Goal: Task Accomplishment & Management: Manage account settings

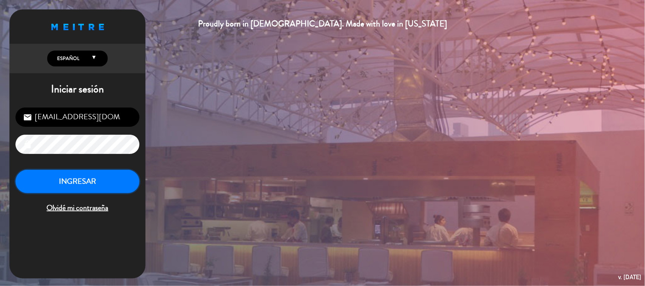
click at [103, 180] on button "INGRESAR" at bounding box center [77, 182] width 124 height 24
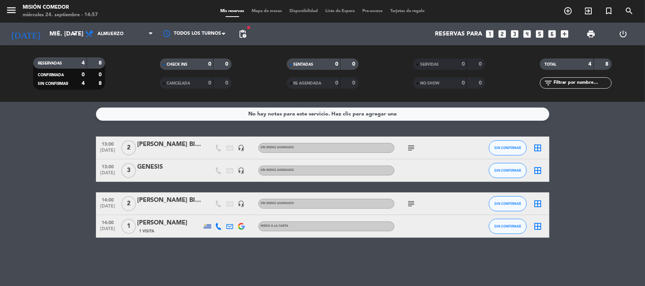
click at [411, 204] on icon "subject" at bounding box center [411, 204] width 9 height 9
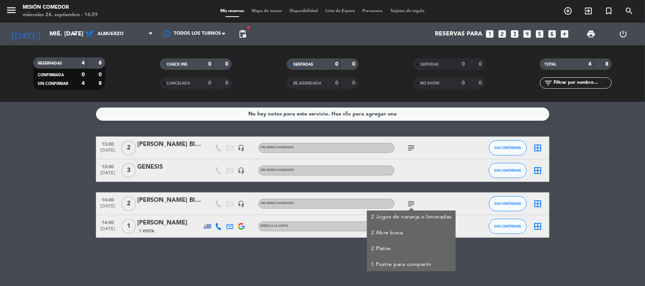
drag, startPoint x: 0, startPoint y: 243, endPoint x: 8, endPoint y: 246, distance: 9.1
click at [0, 243] on div "No hay notas para este servicio. Haz clic para agregar una 13:00 [DATE] 2 [PERS…" at bounding box center [322, 194] width 645 height 184
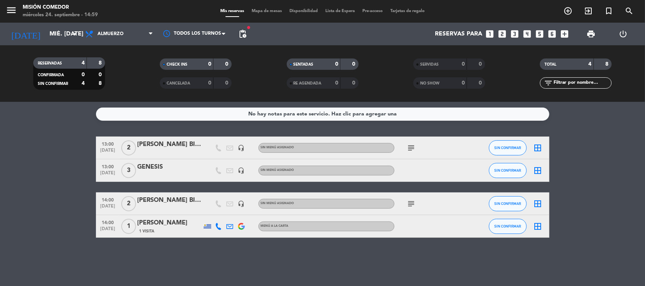
click at [411, 200] on icon "subject" at bounding box center [411, 204] width 9 height 9
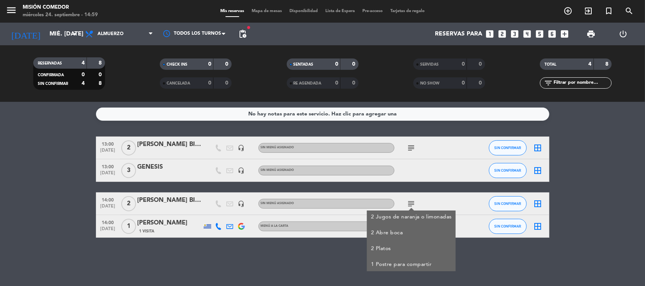
click at [286, 274] on div "No hay notas para este servicio. Haz clic para agregar una 13:00 [DATE] 2 [PERS…" at bounding box center [322, 194] width 645 height 184
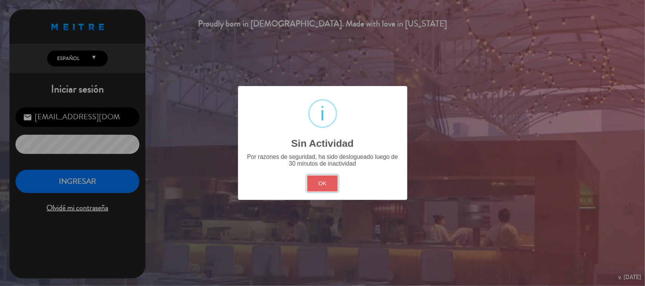
click at [320, 186] on button "OK" at bounding box center [322, 184] width 31 height 16
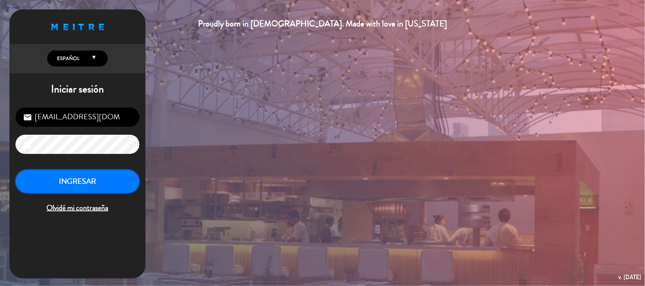
click at [79, 180] on button "INGRESAR" at bounding box center [77, 182] width 124 height 24
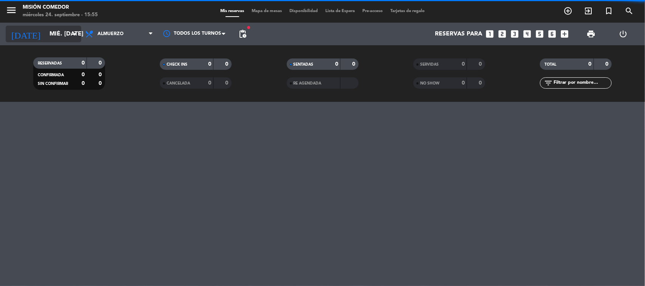
click at [76, 34] on icon "arrow_drop_down" at bounding box center [74, 33] width 9 height 9
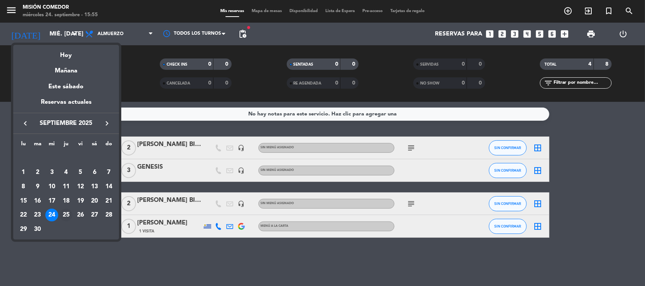
click at [67, 214] on div "25" at bounding box center [66, 215] width 13 height 13
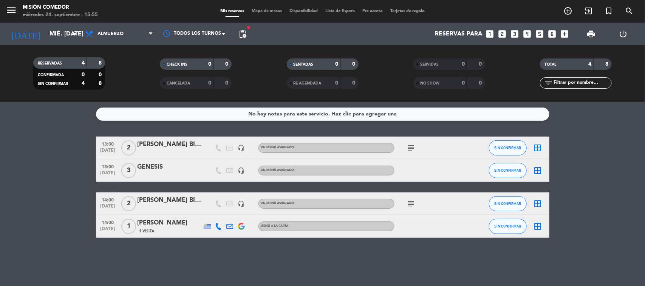
type input "[DEMOGRAPHIC_DATA] [DATE]"
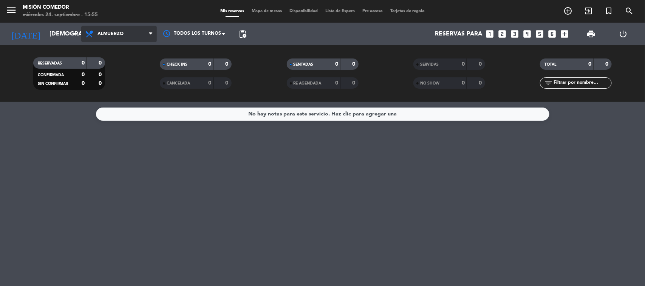
click at [149, 33] on icon at bounding box center [150, 34] width 3 height 6
click at [118, 80] on div "menu Misión Comedor miércoles 24. septiembre - 15:55 Mis reservas Mapa de mesas…" at bounding box center [322, 51] width 645 height 102
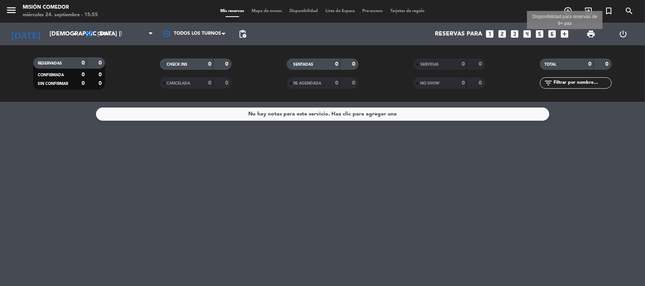
click at [563, 33] on icon "add_box" at bounding box center [565, 34] width 10 height 10
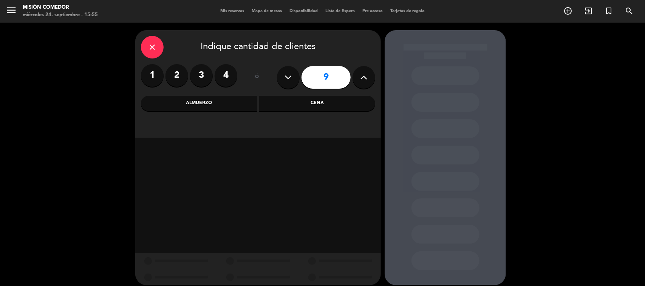
click at [366, 76] on icon at bounding box center [364, 77] width 7 height 11
type input "12"
click at [299, 105] on div "Cena" at bounding box center [317, 103] width 116 height 15
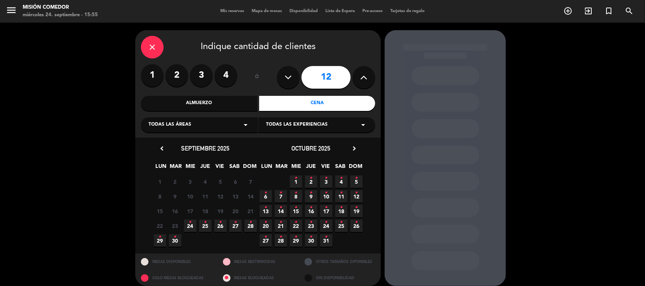
click at [209, 226] on span "25 •" at bounding box center [205, 226] width 12 height 12
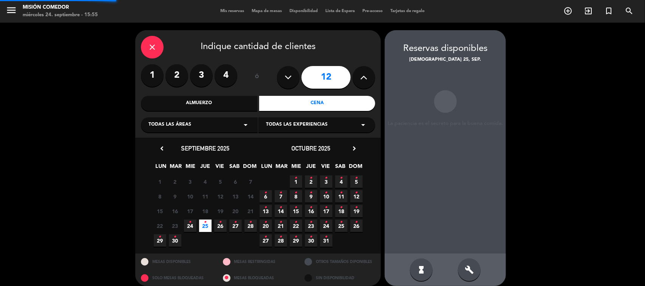
scroll to position [6, 0]
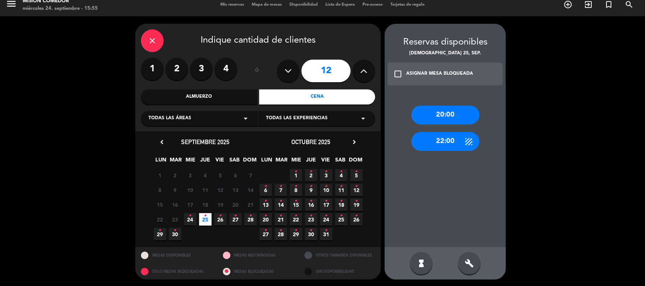
click at [443, 117] on div "20:00" at bounding box center [446, 115] width 68 height 19
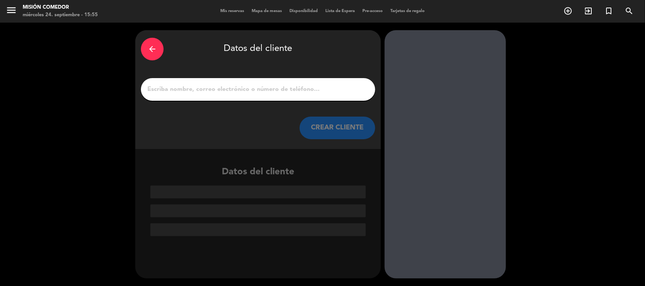
scroll to position [0, 0]
click at [242, 93] on input "1" at bounding box center [258, 89] width 223 height 11
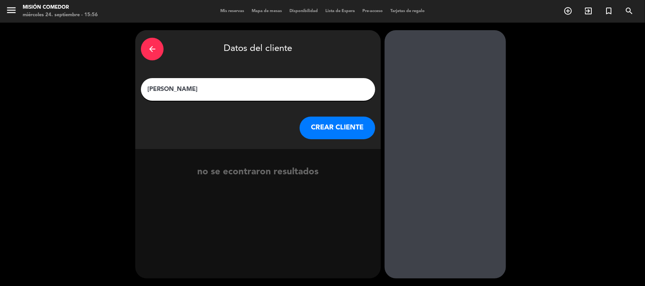
type input "[PERSON_NAME]"
click at [352, 118] on button "CREAR CLIENTE" at bounding box center [338, 128] width 76 height 23
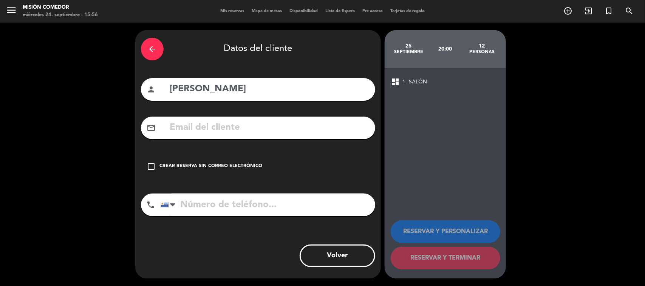
click at [288, 206] on input "tel" at bounding box center [268, 205] width 215 height 23
click at [193, 130] on input "text" at bounding box center [269, 127] width 201 height 15
click at [154, 165] on icon "check_box_outline_blank" at bounding box center [151, 166] width 9 height 9
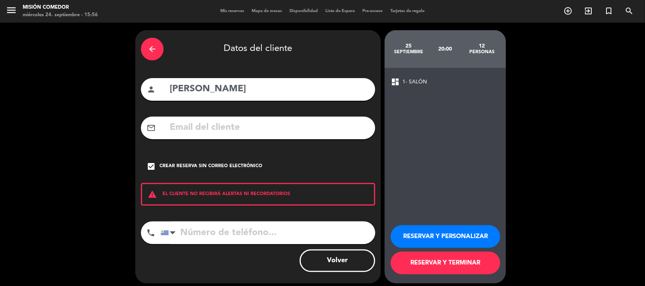
click at [418, 272] on button "RESERVAR Y TERMINAR" at bounding box center [446, 263] width 110 height 23
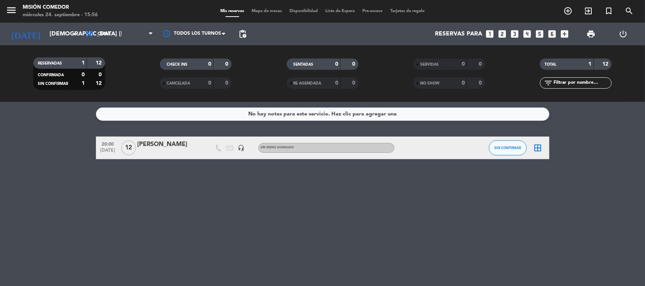
click at [542, 150] on icon "border_all" at bounding box center [538, 148] width 9 height 9
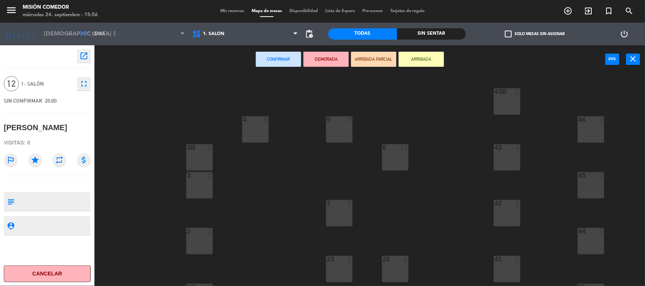
click at [70, 272] on button "Cancelar" at bounding box center [47, 274] width 87 height 17
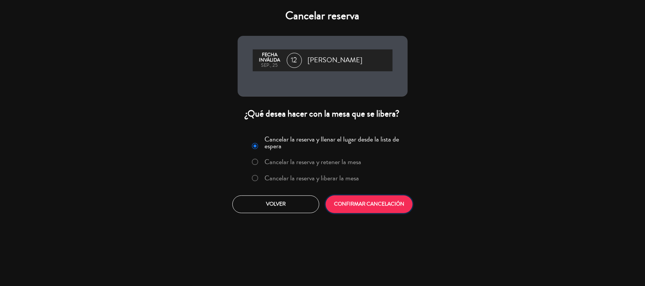
click at [353, 208] on button "CONFIRMAR CANCELACIÓN" at bounding box center [369, 205] width 87 height 18
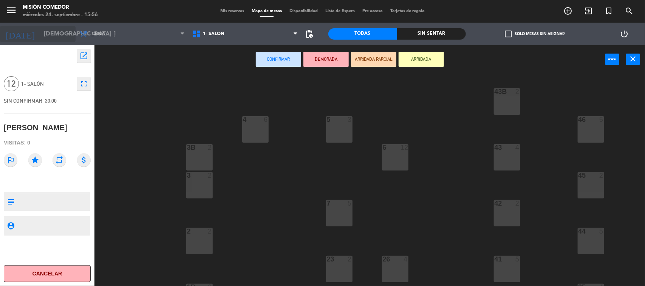
click at [43, 34] on input "[DEMOGRAPHIC_DATA] [DATE]" at bounding box center [80, 34] width 80 height 15
click at [28, 8] on div "Misión Comedor" at bounding box center [60, 8] width 75 height 8
click at [16, 5] on icon "menu" at bounding box center [11, 10] width 11 height 11
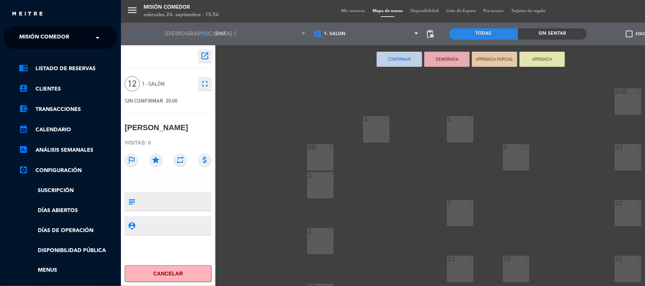
click at [16, 5] on div "close" at bounding box center [60, 11] width 121 height 23
click at [617, 61] on div "menu Misión Comedor miércoles 24. septiembre - 15:56 Mis reservas Mapa de mesas…" at bounding box center [443, 143] width 645 height 286
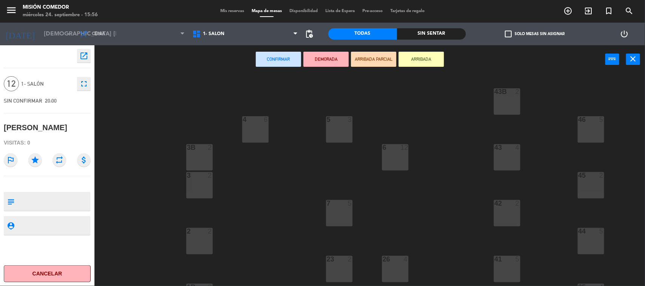
click at [228, 10] on span "Mis reservas" at bounding box center [232, 11] width 31 height 4
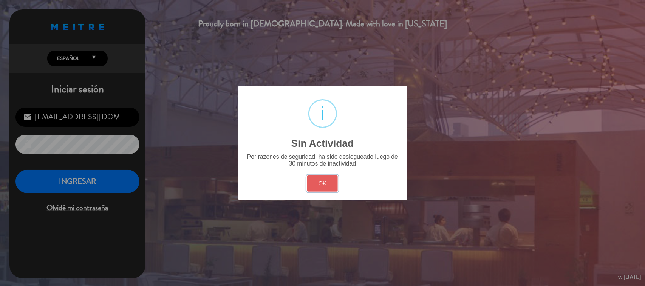
click at [325, 183] on button "OK" at bounding box center [322, 184] width 31 height 16
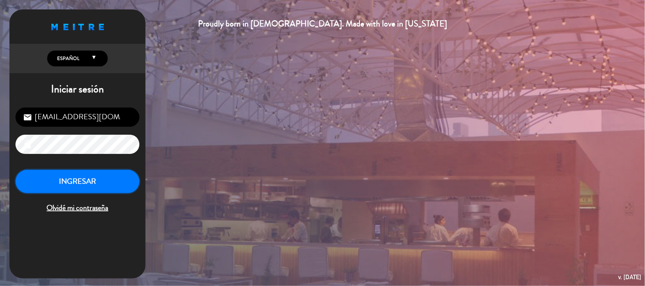
click at [99, 176] on button "INGRESAR" at bounding box center [77, 182] width 124 height 24
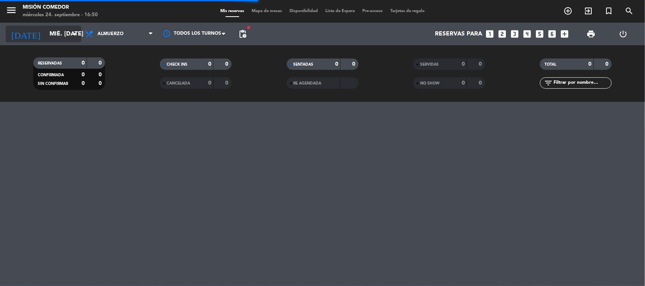
click at [50, 27] on input "mié. [DATE]" at bounding box center [86, 34] width 80 height 15
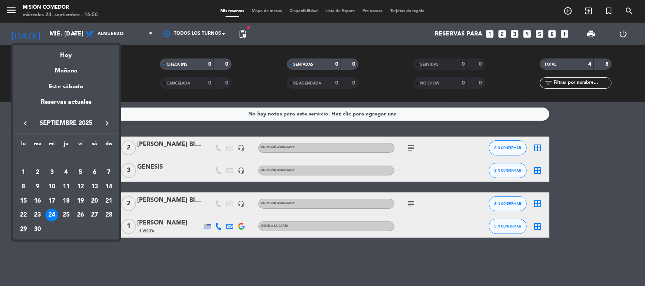
click at [131, 80] on div at bounding box center [322, 143] width 645 height 286
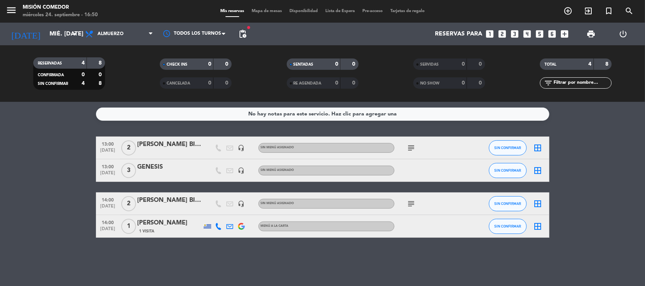
click at [67, 46] on div "RESERVADAS 4 8 CONFIRMADA 0 0 SIN CONFIRMAR 4 8 CHECK INS 0 0 CANCELADA 0 0 SEN…" at bounding box center [322, 73] width 645 height 57
click at [68, 36] on input "mié. [DATE]" at bounding box center [86, 34] width 80 height 15
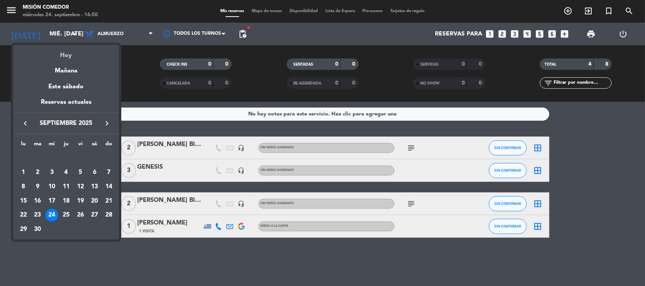
click at [71, 57] on div "Hoy" at bounding box center [66, 52] width 106 height 15
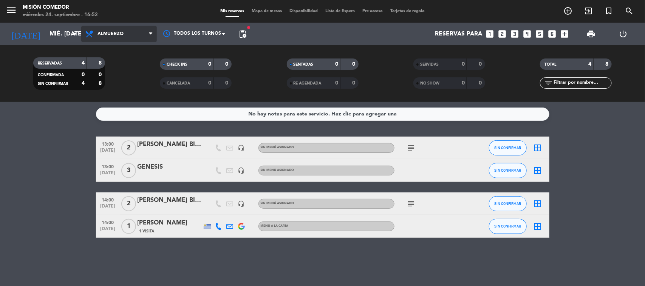
click at [141, 39] on span "Almuerzo" at bounding box center [119, 34] width 76 height 17
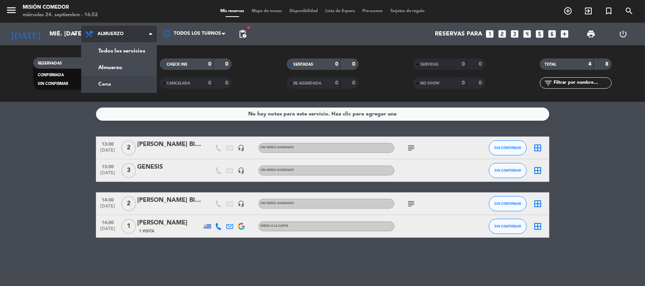
click at [127, 80] on div "menu Misión Comedor miércoles 24. septiembre - 16:52 Mis reservas Mapa de mesas…" at bounding box center [322, 51] width 645 height 102
